Goal: Find specific page/section: Find specific page/section

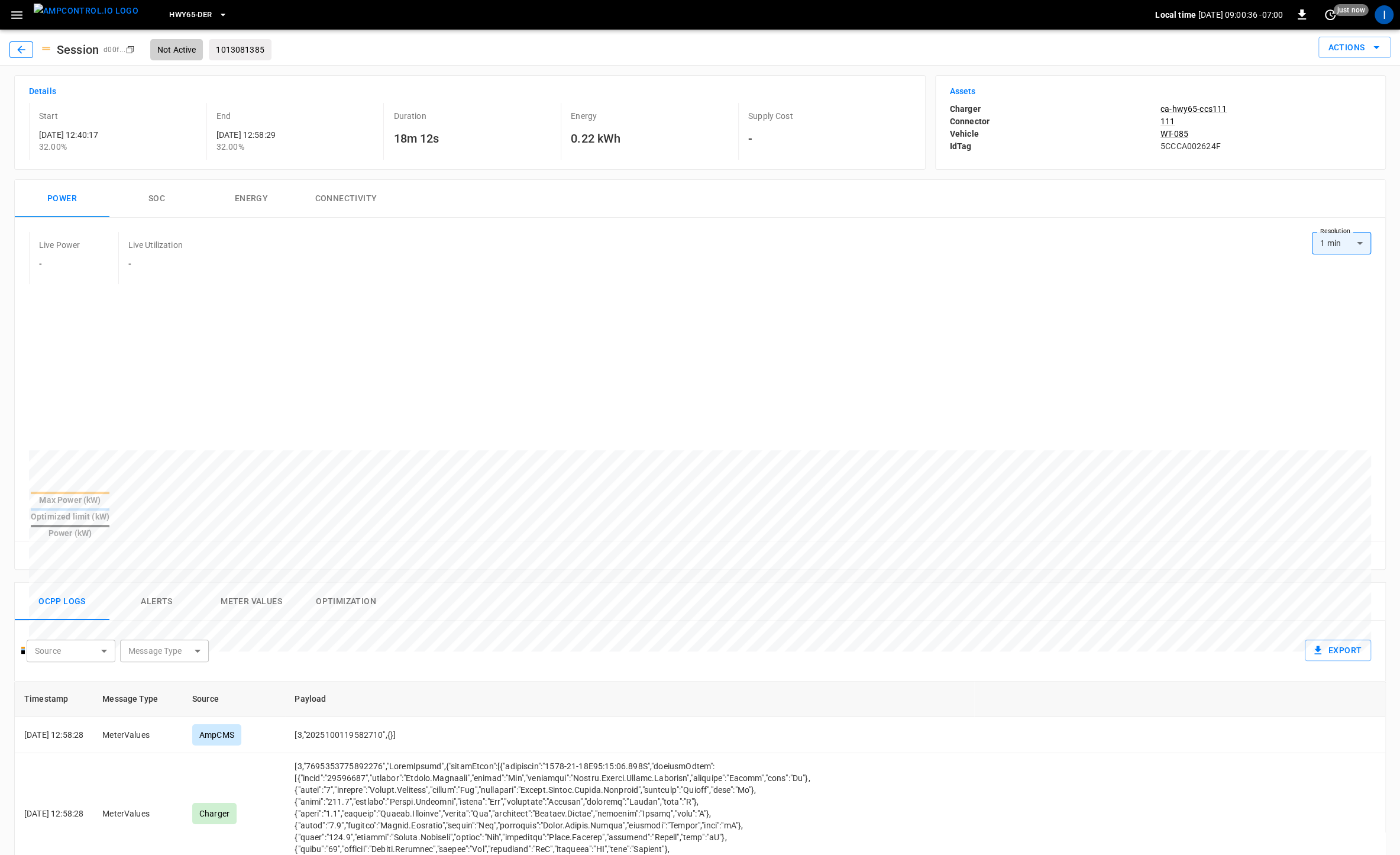
click at [27, 53] on button "button" at bounding box center [21, 49] width 23 height 16
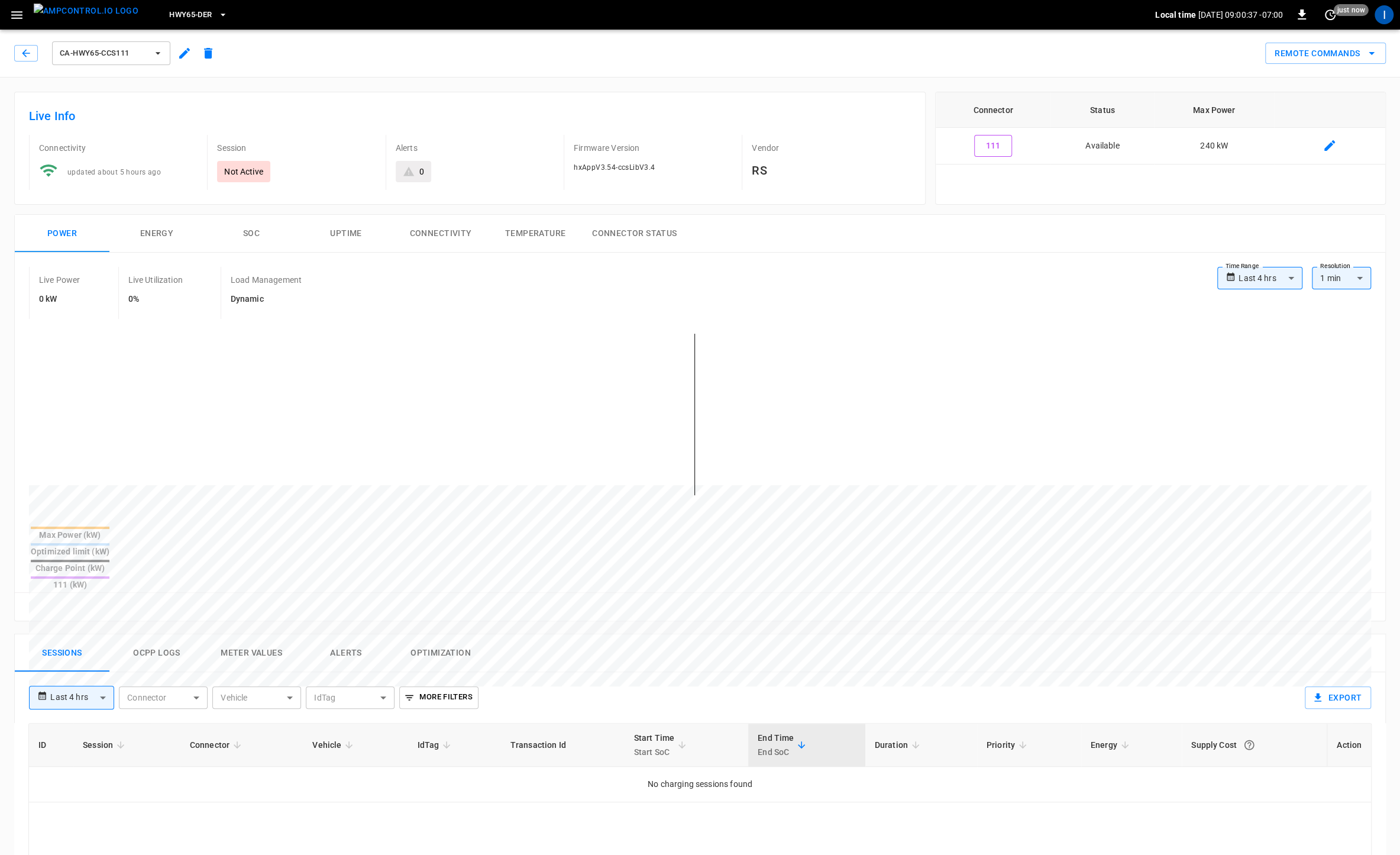
click at [151, 59] on button "ca-hwy65-ccs111" at bounding box center [111, 53] width 118 height 23
click at [133, 181] on li "ca-hwy65-ccs124 7fe7 ..." at bounding box center [140, 185] width 177 height 29
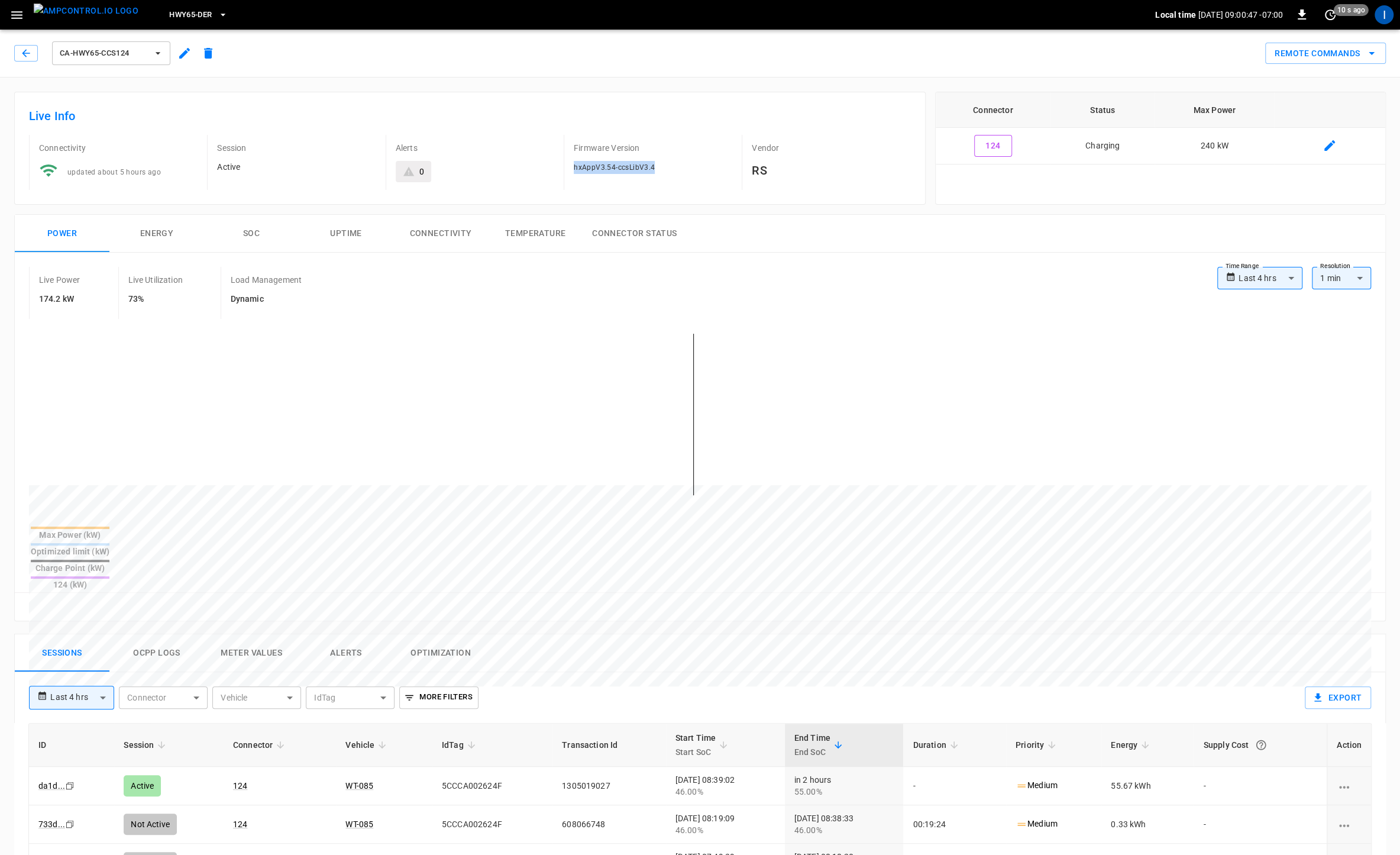
drag, startPoint x: 574, startPoint y: 164, endPoint x: 656, endPoint y: 166, distance: 82.0
click at [656, 166] on div "hxAppV3.54-ccsLibV3.4" at bounding box center [653, 168] width 159 height 13
copy span "hxAppV3.54-ccsLibV3.4"
click at [99, 53] on span "ca-hwy65-ccs124" at bounding box center [103, 53] width 88 height 14
click at [116, 109] on p "ca-hwy65-ccs111" at bounding box center [94, 109] width 66 height 12
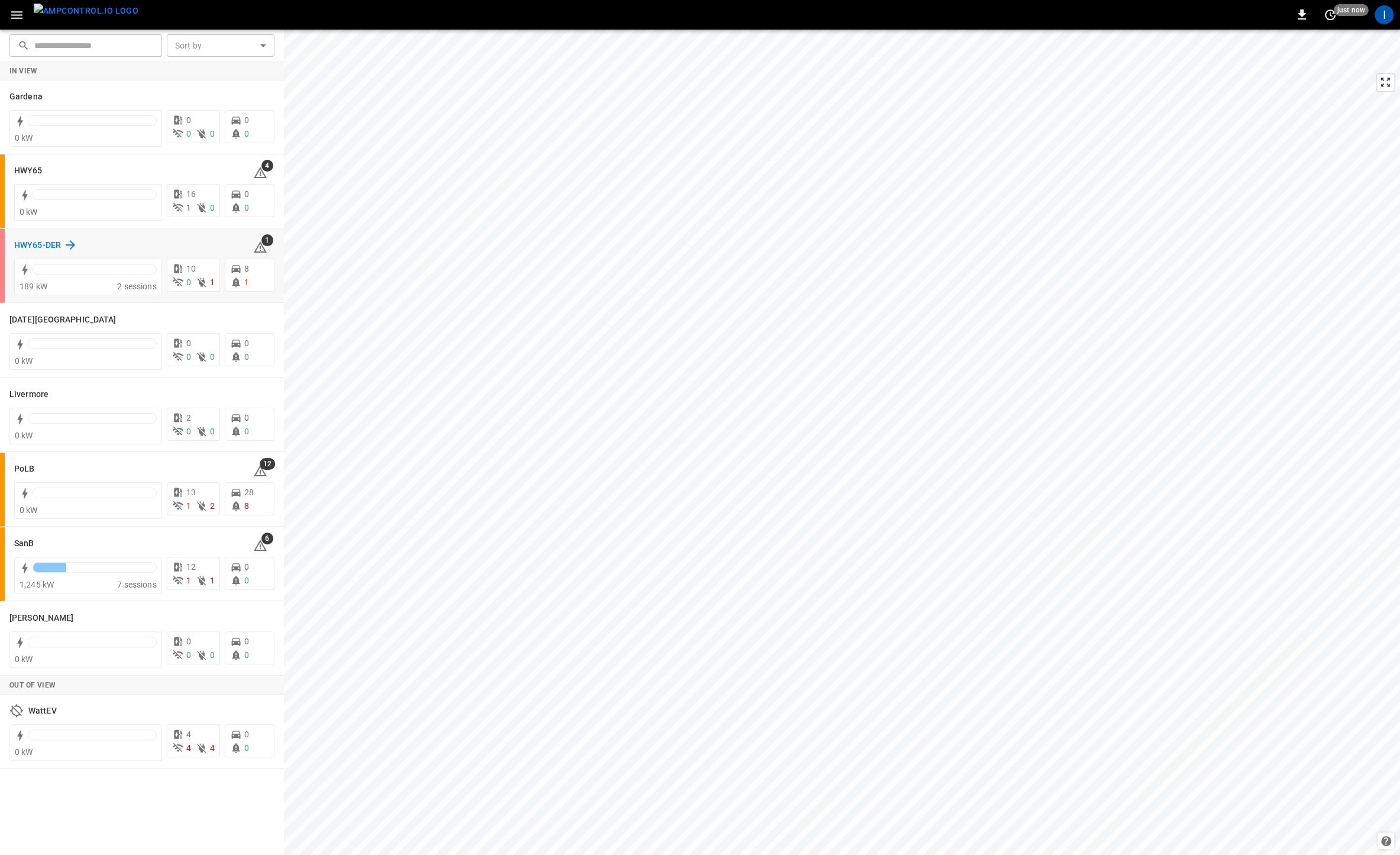
click at [30, 248] on h6 "HWY65-DER" at bounding box center [38, 246] width 47 height 13
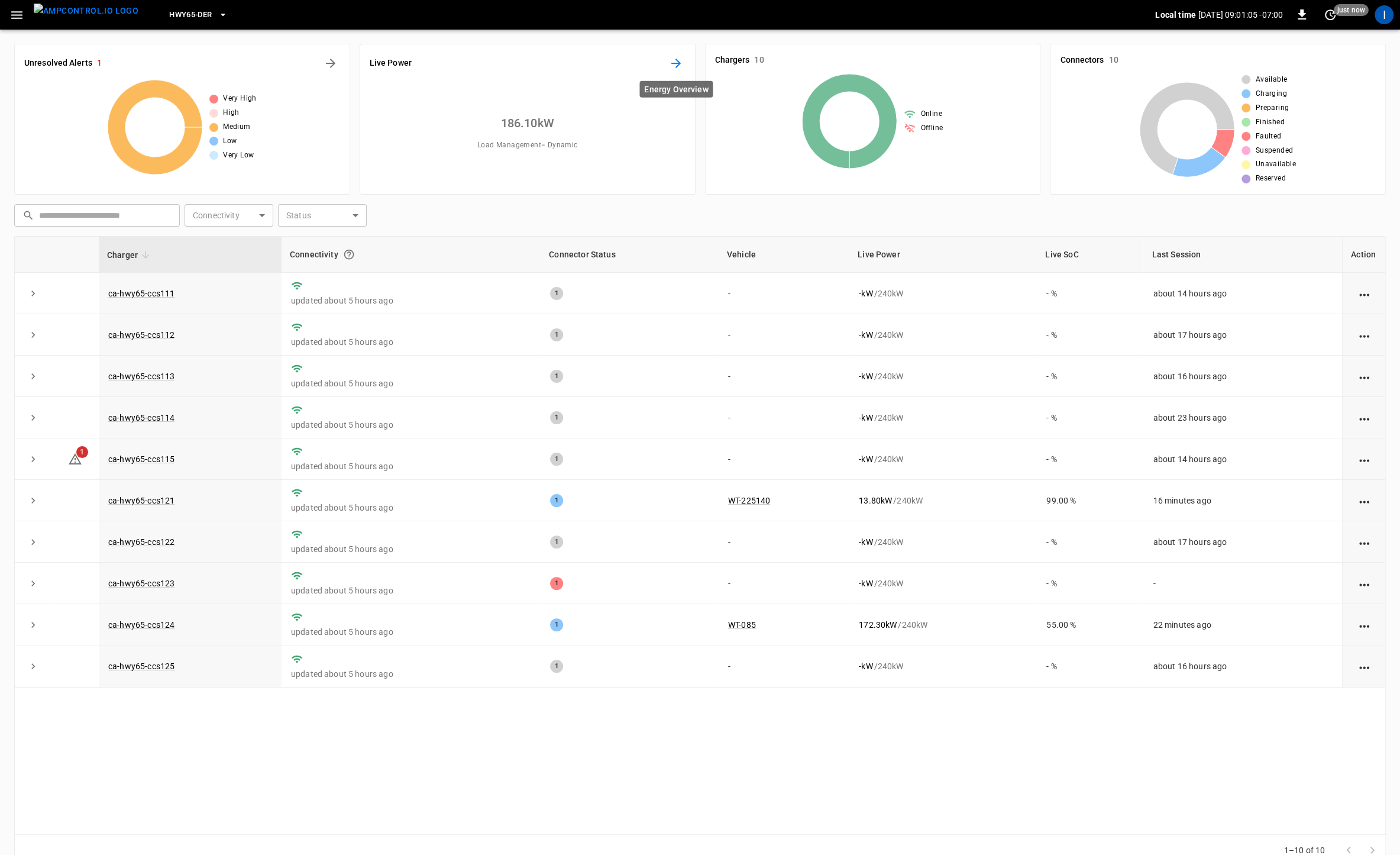
click at [671, 66] on icon "Energy Overview" at bounding box center [676, 63] width 14 height 14
click at [161, 292] on link "ca-hwy65-ccs111" at bounding box center [141, 294] width 71 height 14
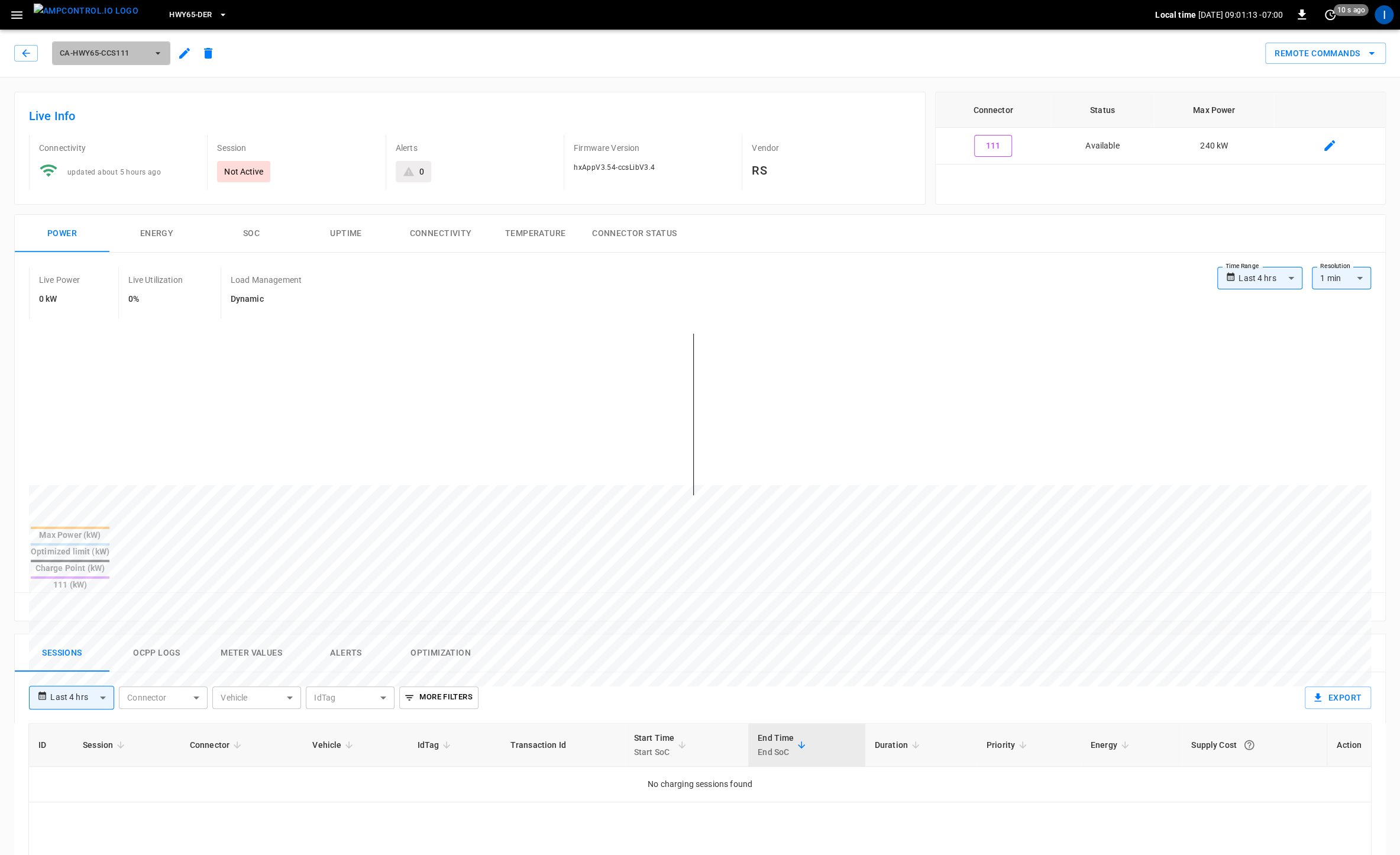
click at [157, 53] on icon "button" at bounding box center [157, 53] width 5 height 3
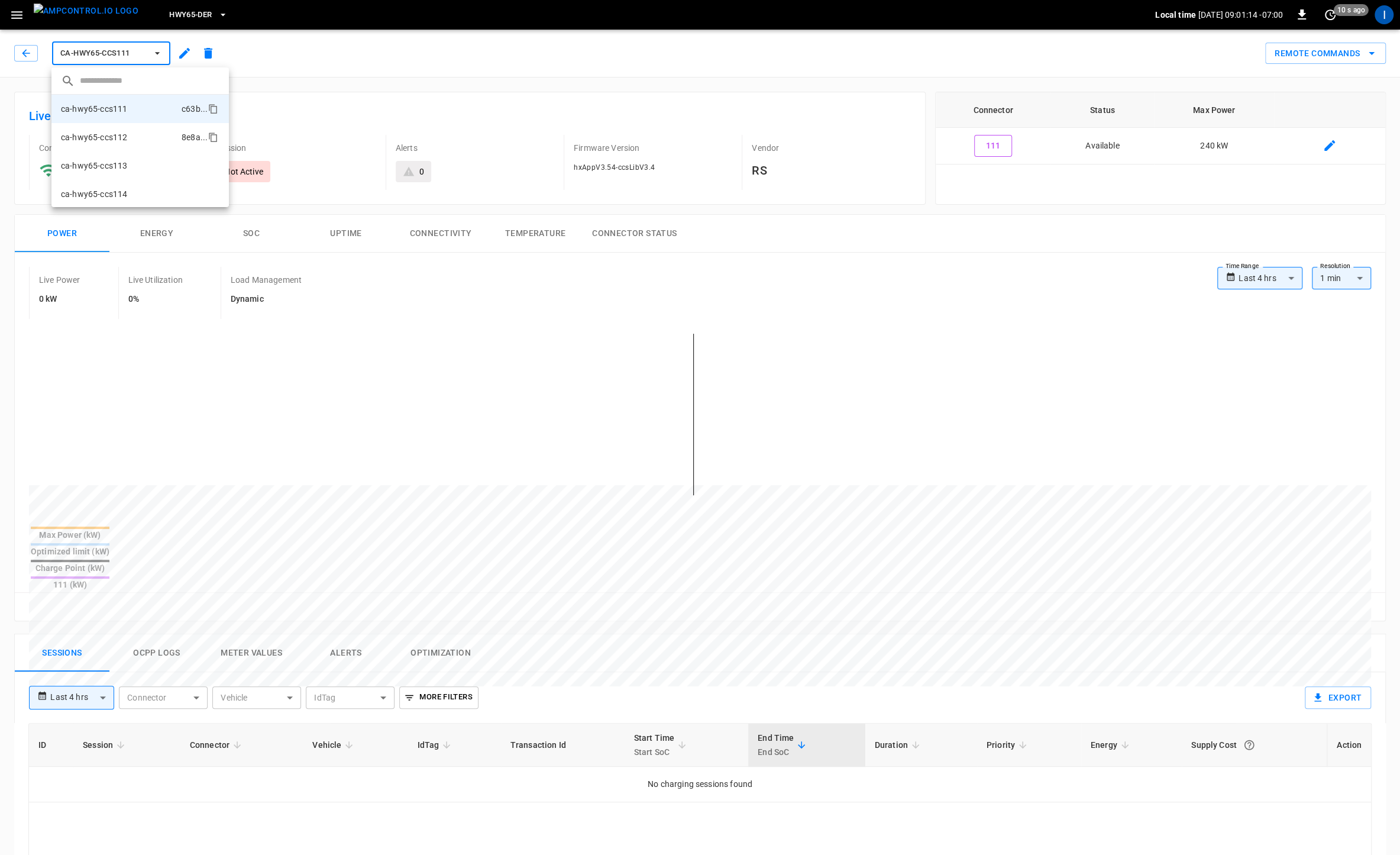
click at [129, 133] on li "ca-hwy65-ccs112 8e8a ..." at bounding box center [140, 137] width 177 height 29
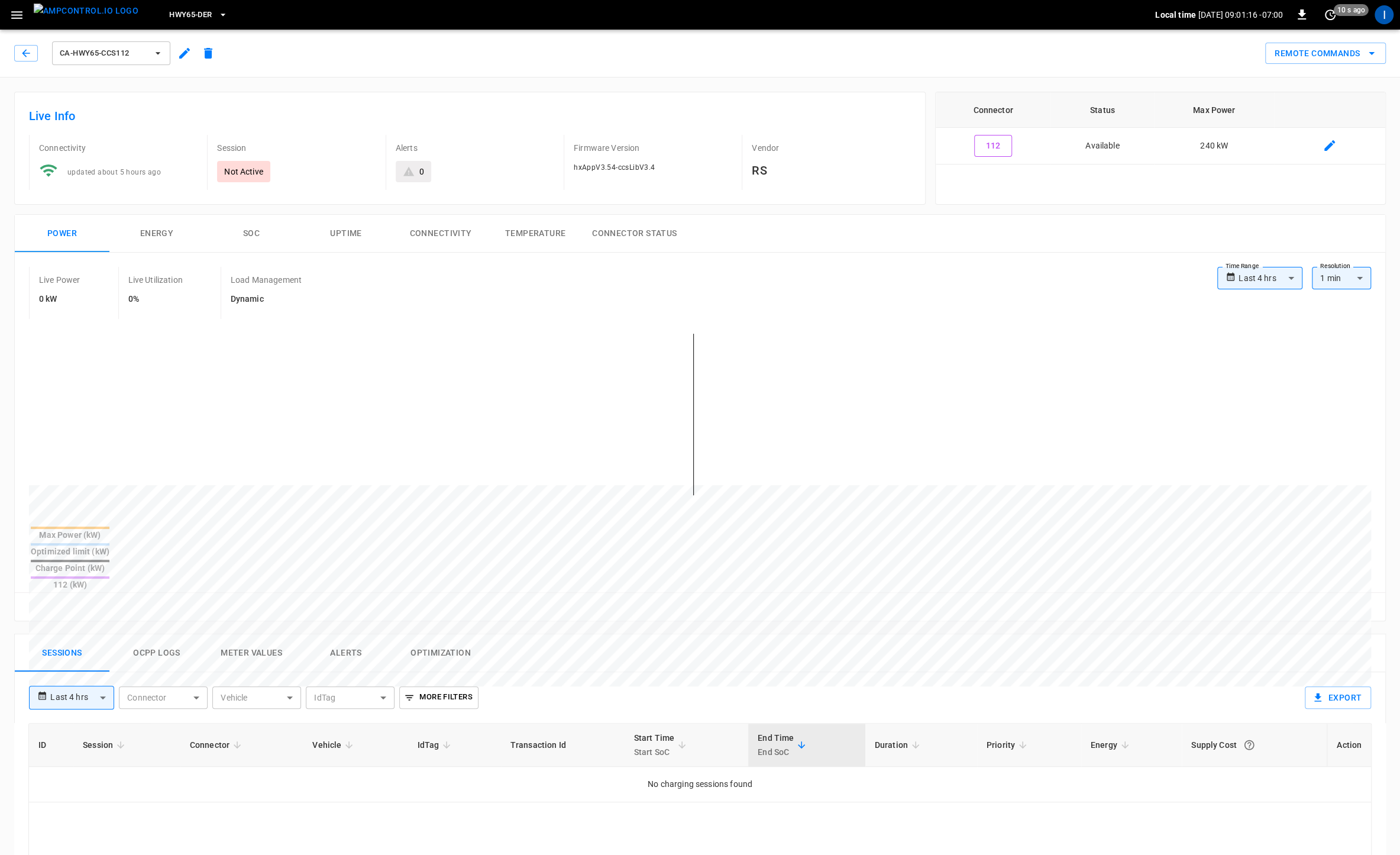
click at [161, 57] on icon "button" at bounding box center [158, 53] width 12 height 12
click at [134, 133] on li "ca-hwy65-ccs121 0910 ..." at bounding box center [140, 135] width 177 height 29
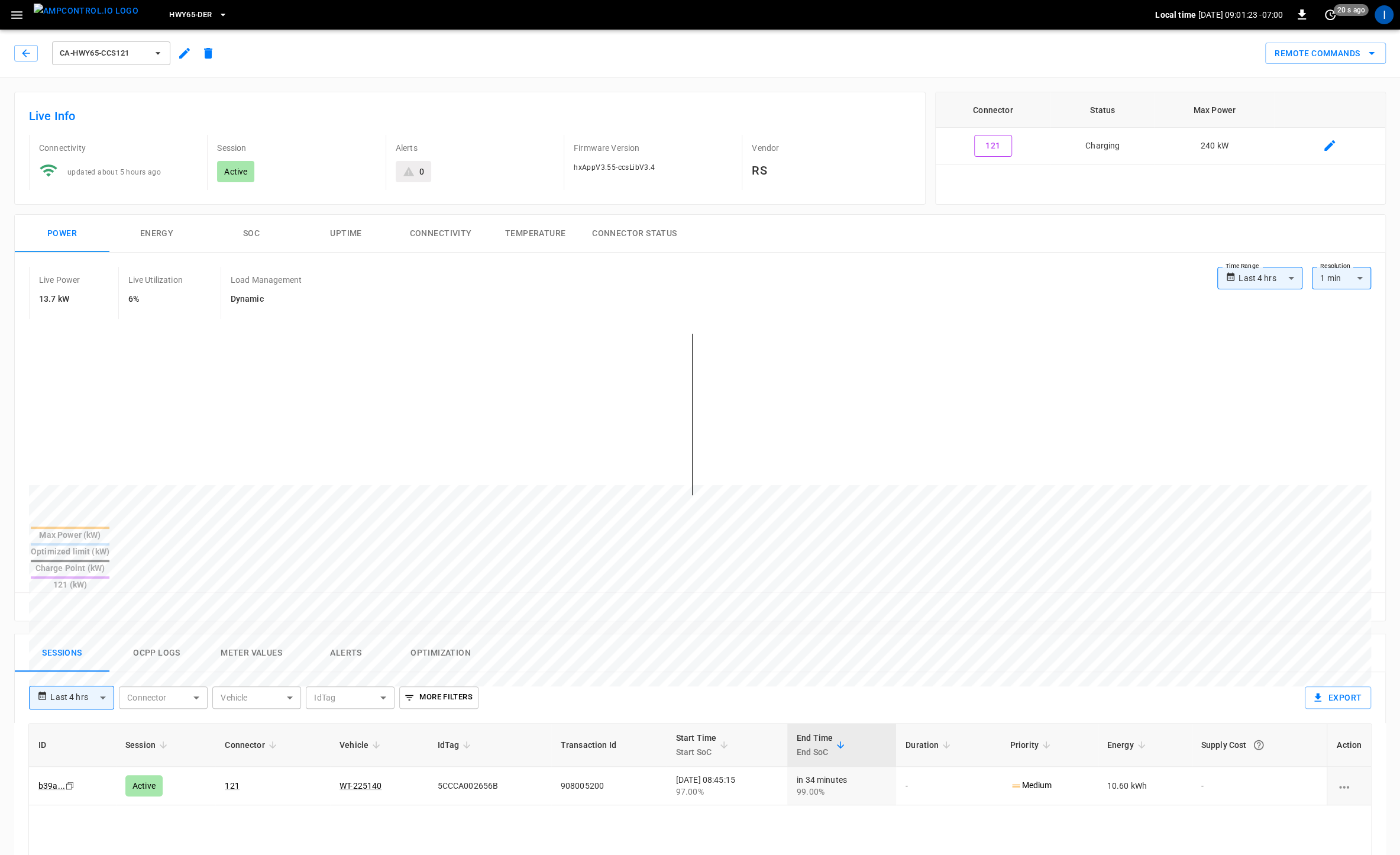
click at [155, 55] on icon "button" at bounding box center [158, 53] width 12 height 12
click at [142, 189] on li "ca-hwy65-ccs124 7fe7 ..." at bounding box center [140, 202] width 177 height 29
drag, startPoint x: 574, startPoint y: 166, endPoint x: 662, endPoint y: 162, distance: 88.1
click at [662, 162] on div "hxAppV3.54-ccsLibV3.4" at bounding box center [653, 168] width 159 height 13
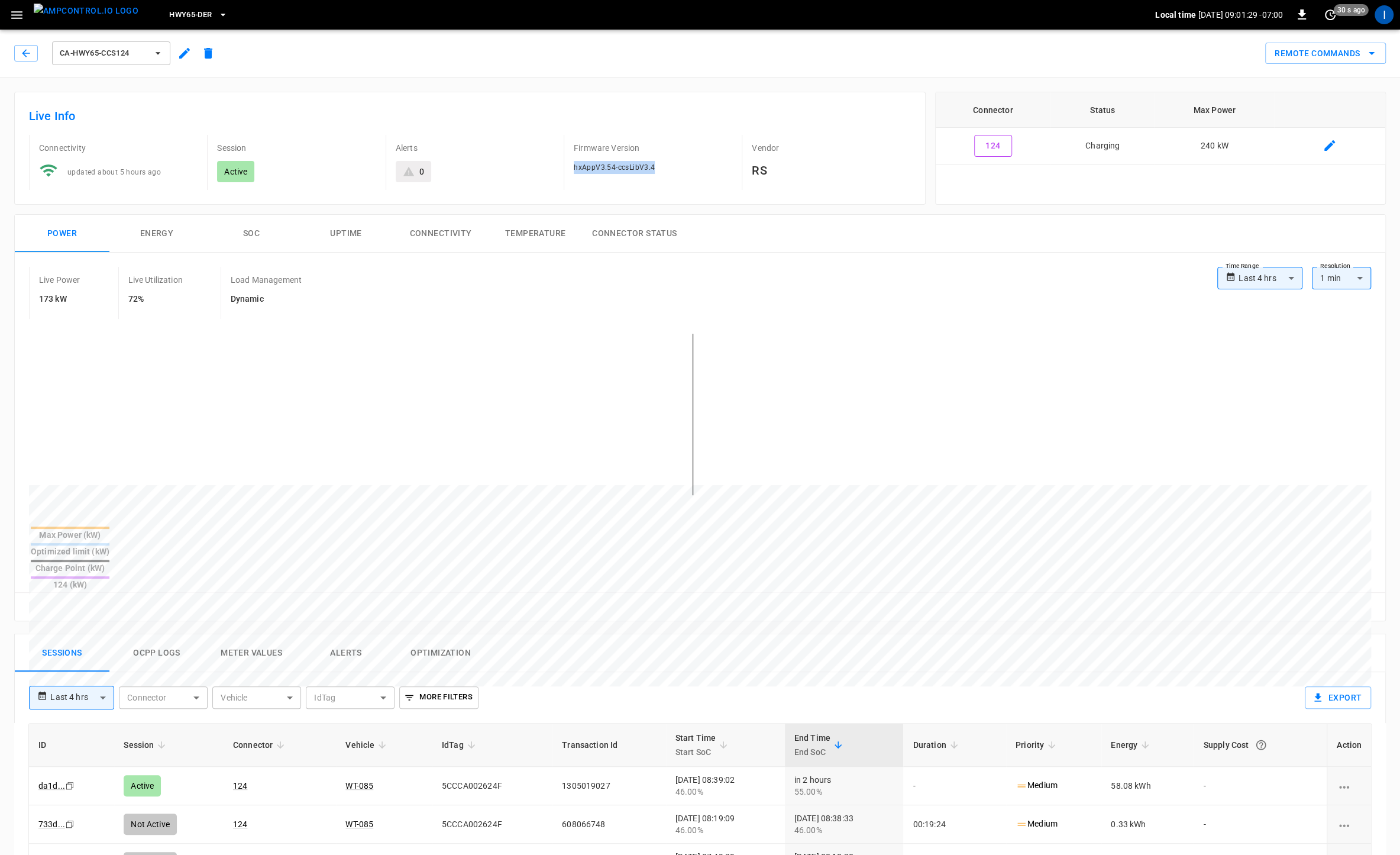
copy span "hxAppV3.54-ccsLibV3.4"
